Goal: Navigation & Orientation: Find specific page/section

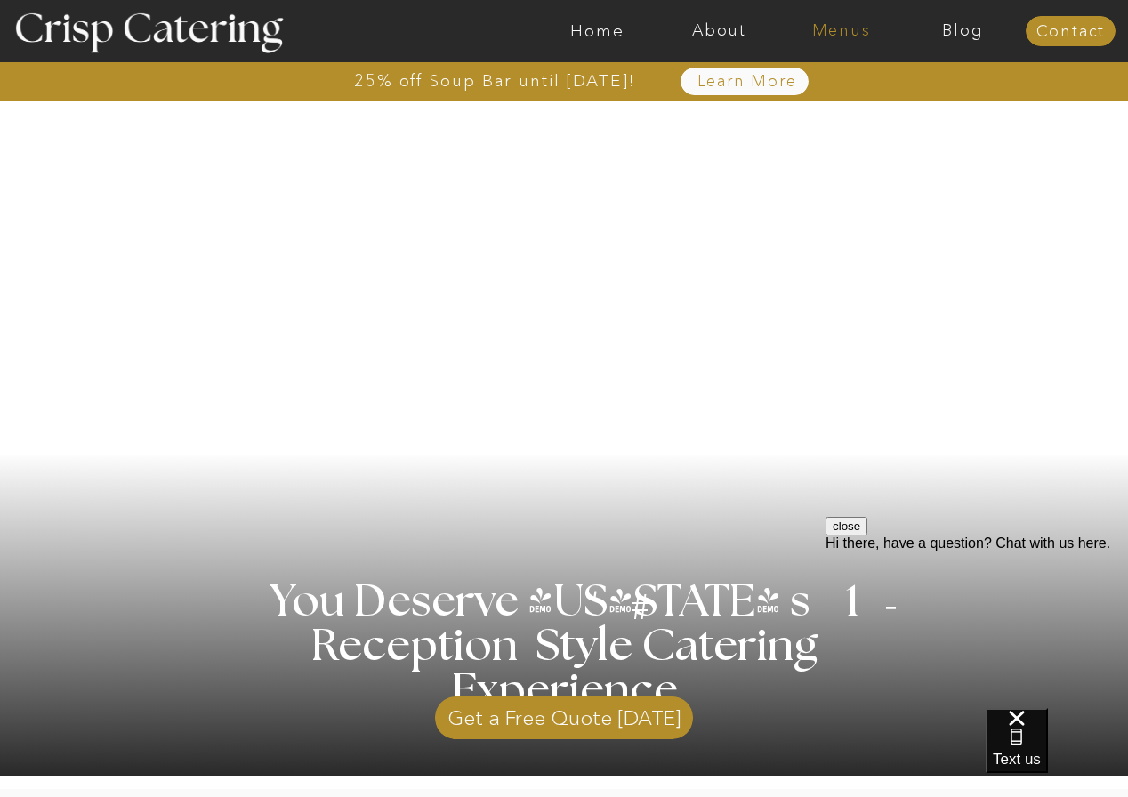
click at [832, 31] on nav "Menus" at bounding box center [841, 31] width 122 height 18
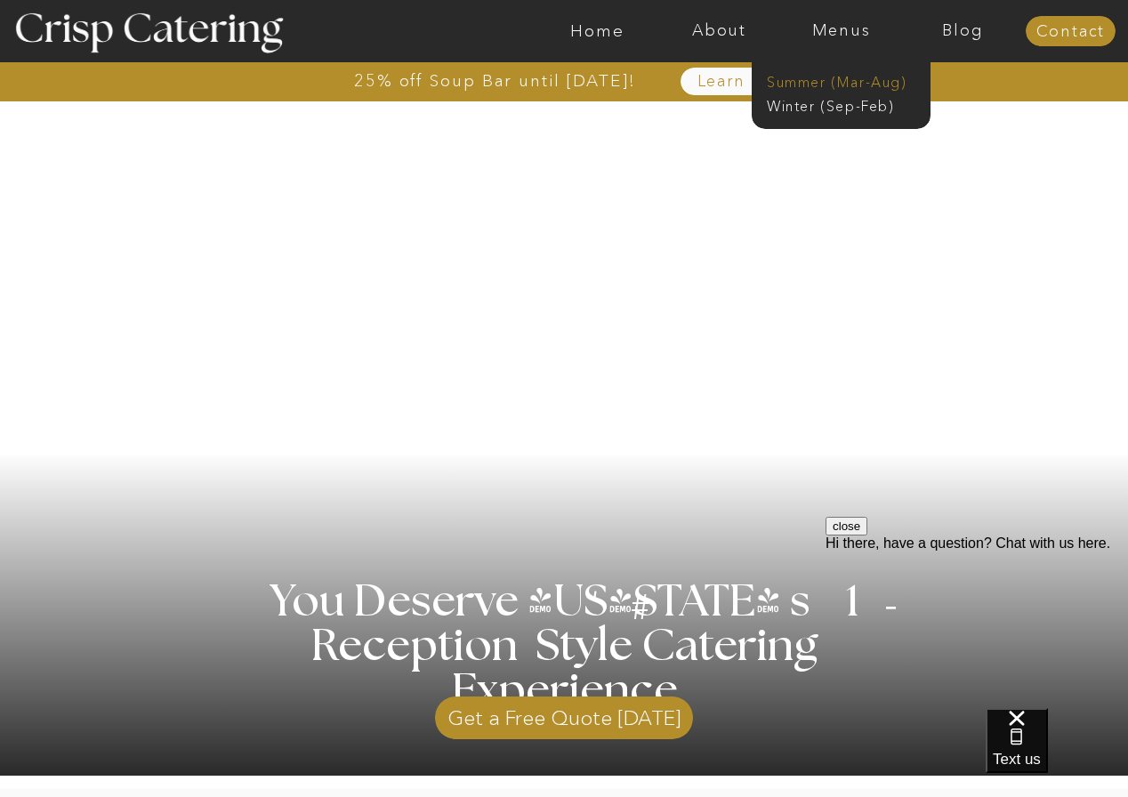
click at [814, 85] on nav "Summer (Mar-Aug)" at bounding box center [846, 80] width 159 height 17
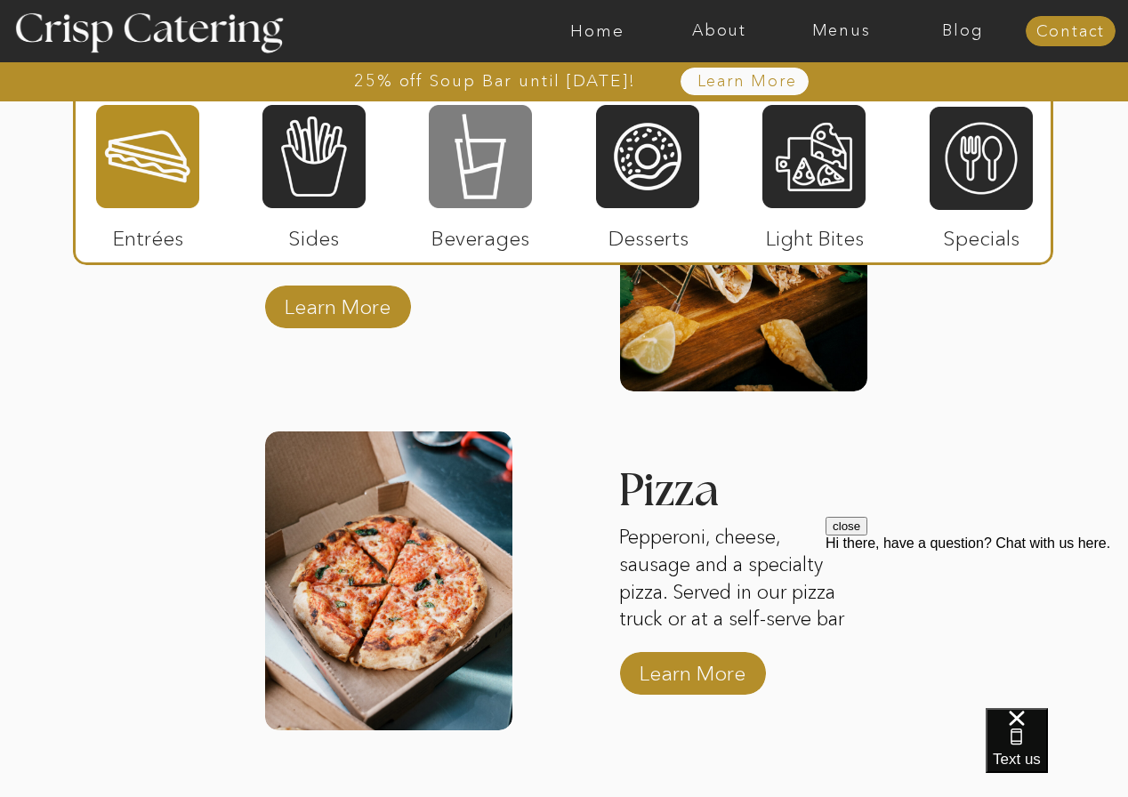
scroll to position [2299, 0]
